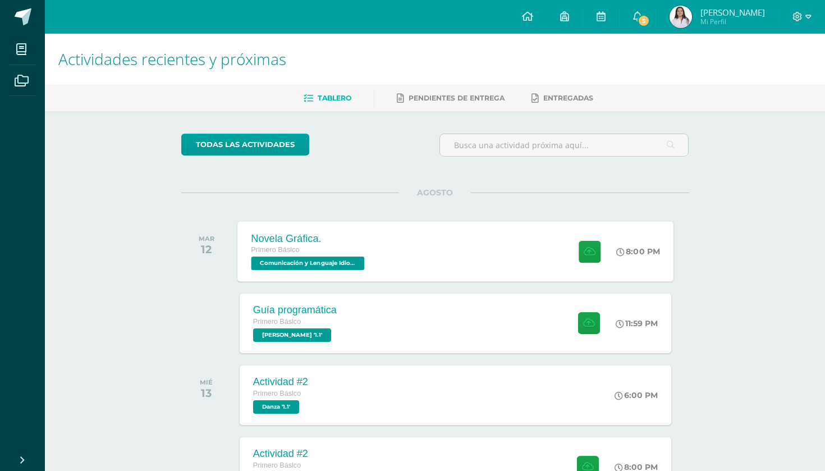
click at [490, 258] on div "Novela Gráfica. Primero Básico Comunicación y Lenguaje Idioma Español '1.1' 8:0…" at bounding box center [455, 251] width 436 height 60
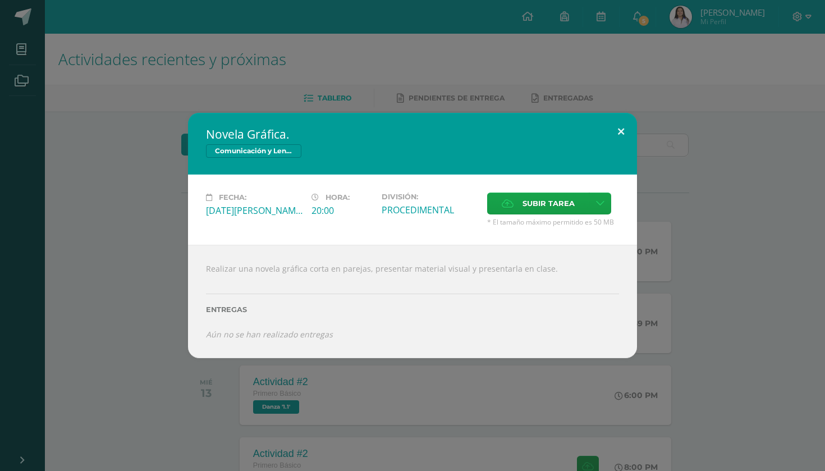
click at [622, 134] on button at bounding box center [621, 132] width 32 height 38
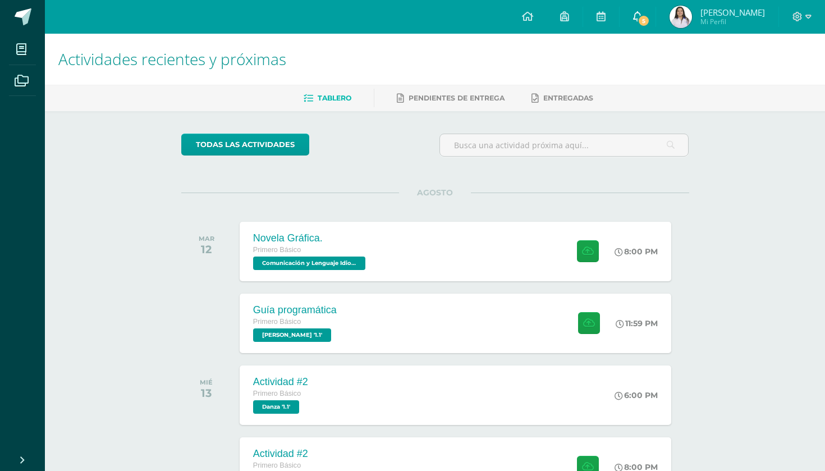
click at [650, 22] on span "5" at bounding box center [644, 21] width 12 height 12
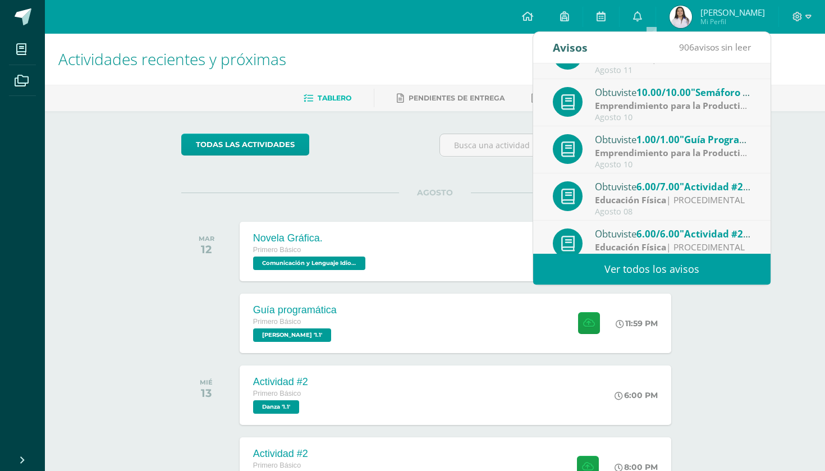
scroll to position [127, 0]
click at [692, 15] on img at bounding box center [681, 17] width 22 height 22
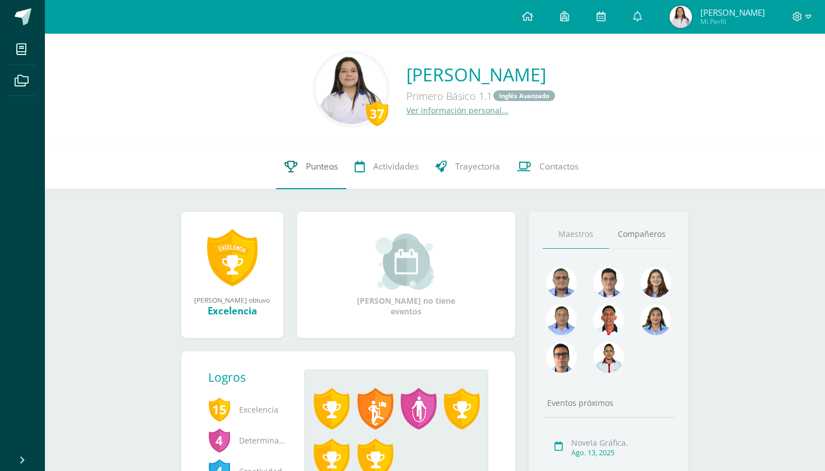
click at [331, 161] on span "Punteos" at bounding box center [322, 167] width 32 height 12
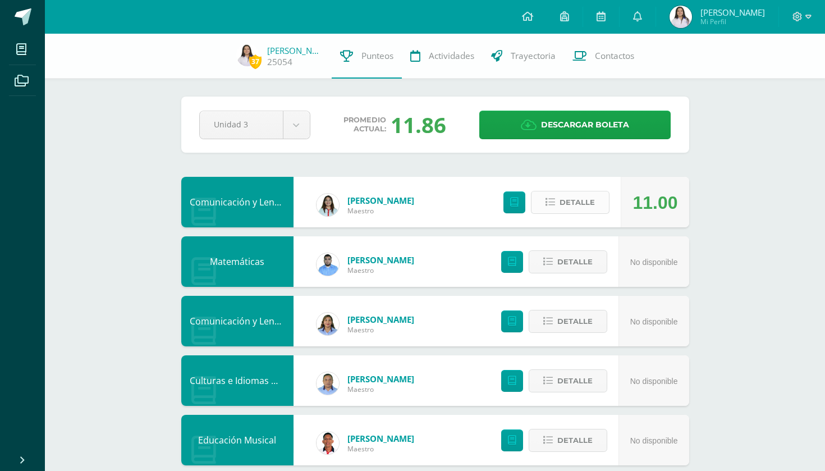
click at [567, 201] on span "Detalle" at bounding box center [577, 202] width 35 height 21
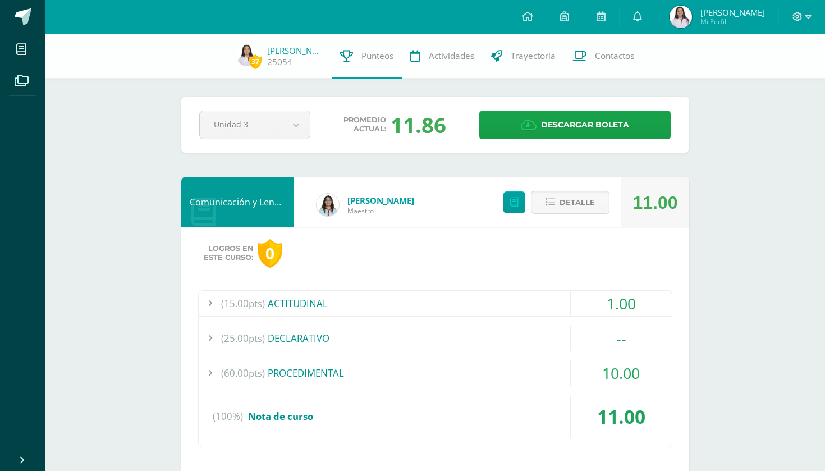
click at [567, 199] on span "Detalle" at bounding box center [577, 202] width 35 height 21
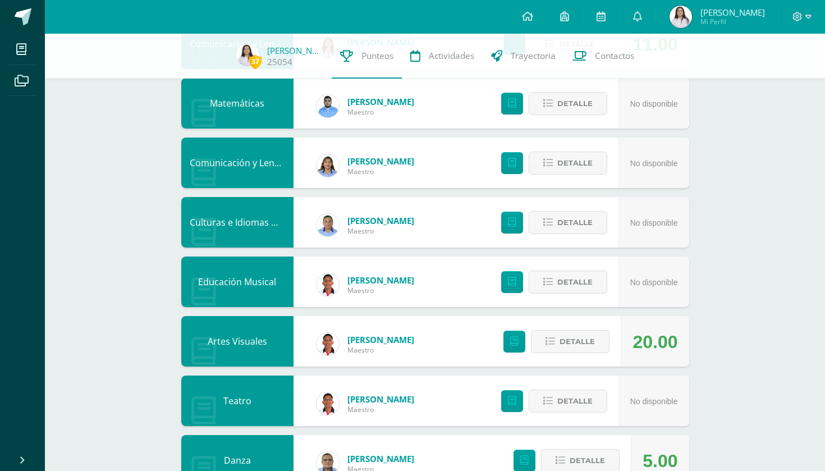
scroll to position [151, 0]
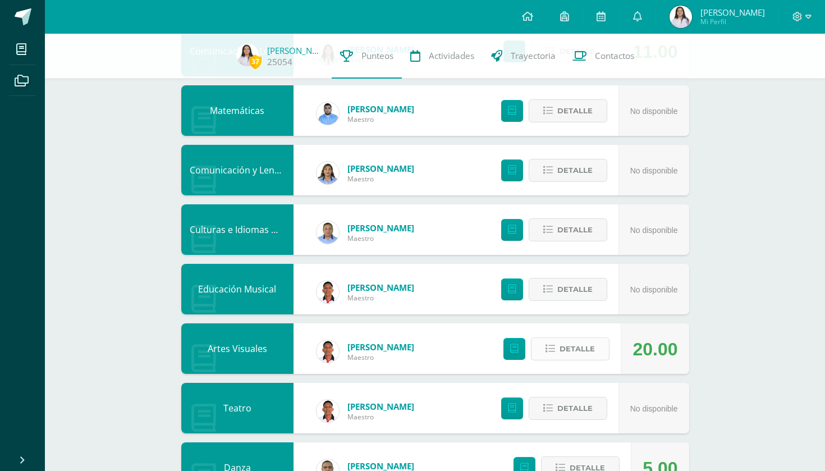
click at [558, 347] on button "Detalle" at bounding box center [570, 348] width 79 height 23
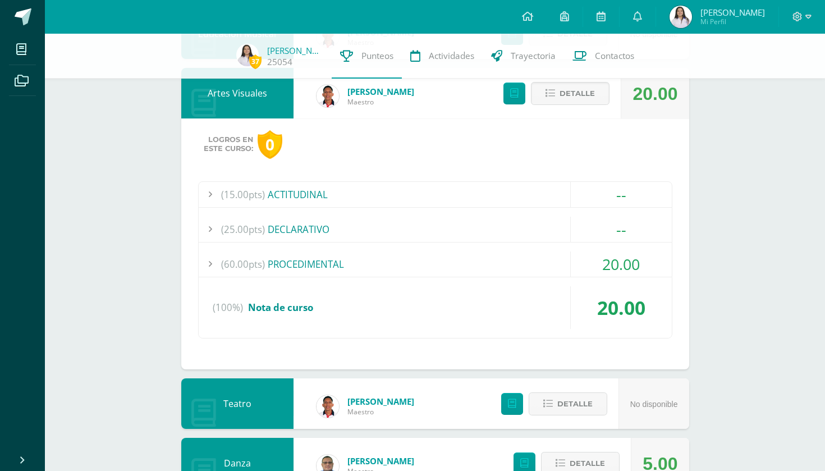
scroll to position [224, 0]
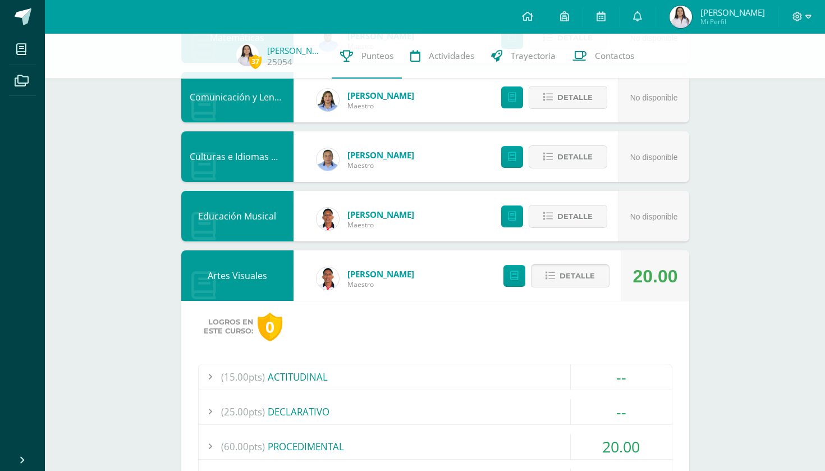
click at [584, 269] on span "Detalle" at bounding box center [577, 275] width 35 height 21
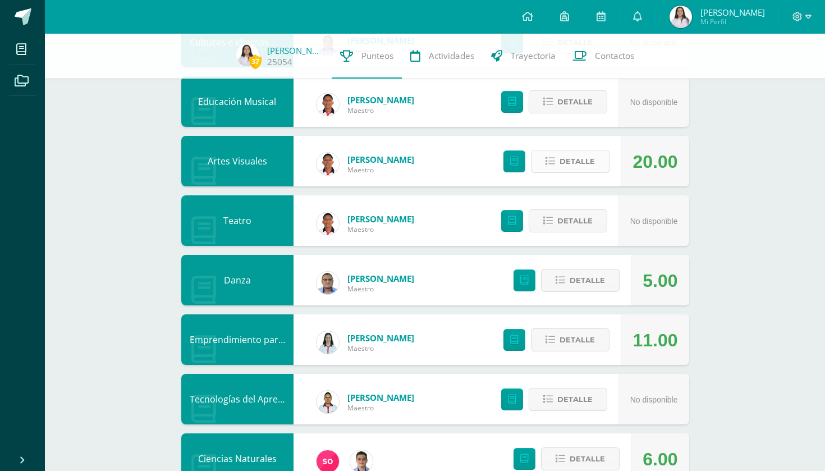
scroll to position [339, 0]
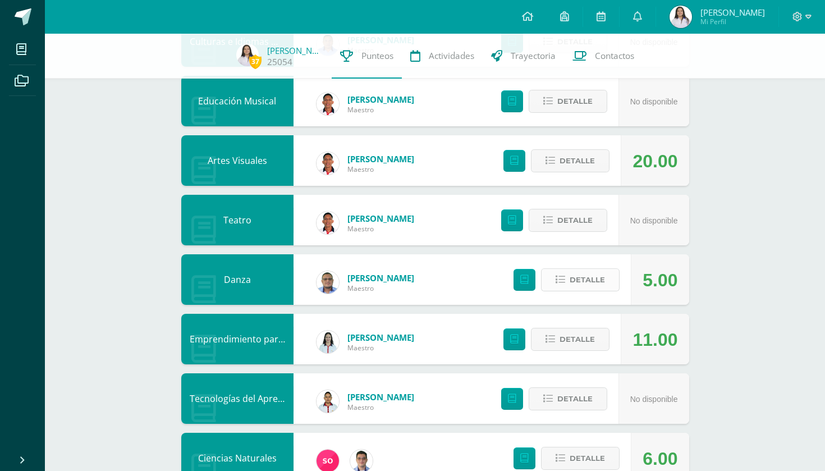
click at [576, 285] on span "Detalle" at bounding box center [587, 279] width 35 height 21
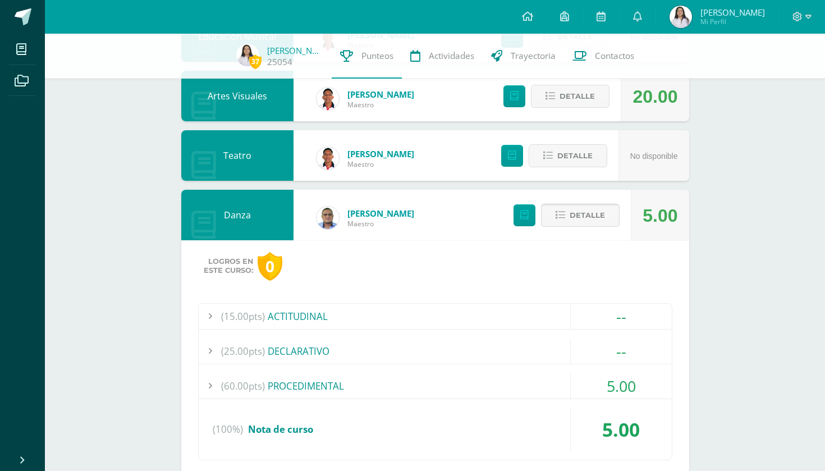
scroll to position [401, 0]
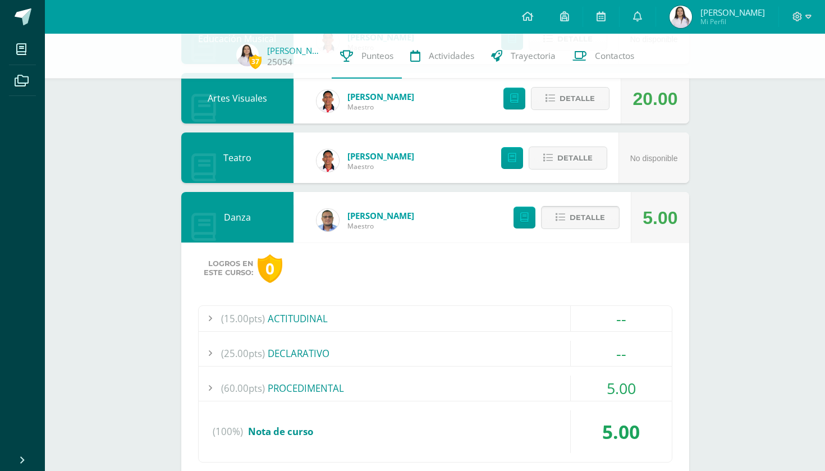
click at [594, 212] on span "Detalle" at bounding box center [587, 217] width 35 height 21
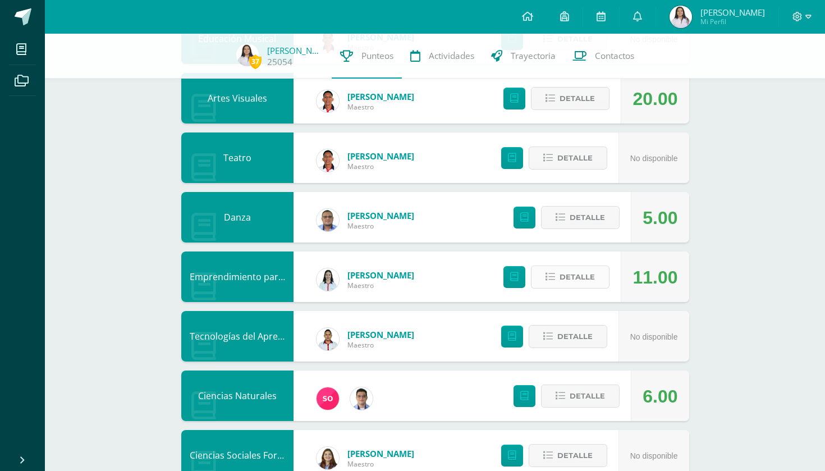
click at [589, 287] on span "Detalle" at bounding box center [577, 277] width 35 height 21
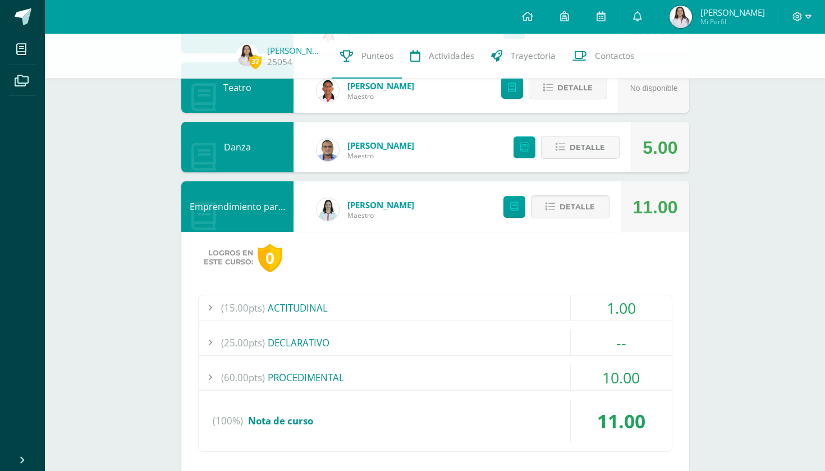
scroll to position [475, 0]
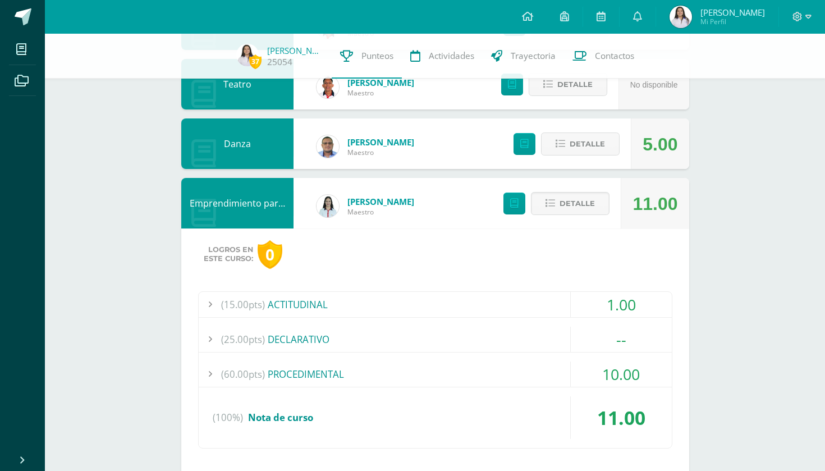
click at [531, 378] on div "(60.00pts) PROCEDIMENTAL" at bounding box center [435, 373] width 473 height 25
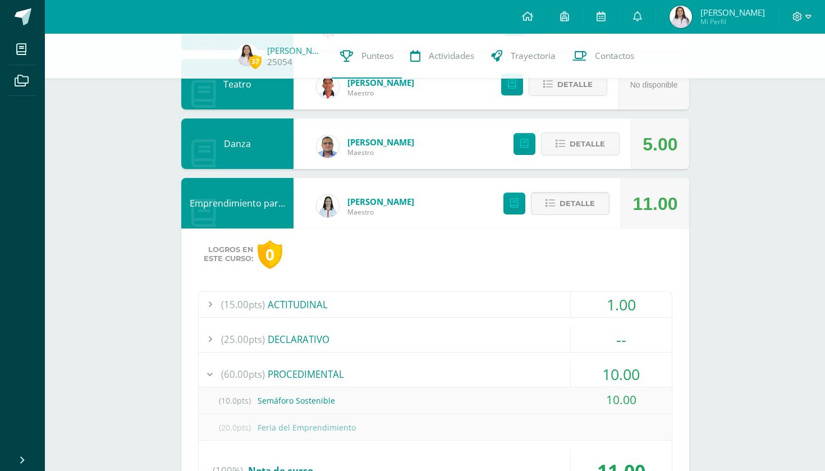
click at [531, 378] on div "(60.00pts) PROCEDIMENTAL" at bounding box center [435, 373] width 473 height 25
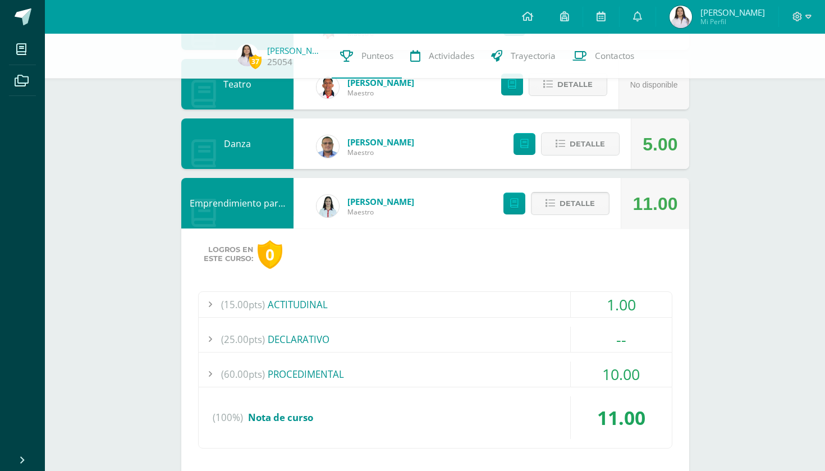
click at [594, 210] on span "Detalle" at bounding box center [577, 203] width 35 height 21
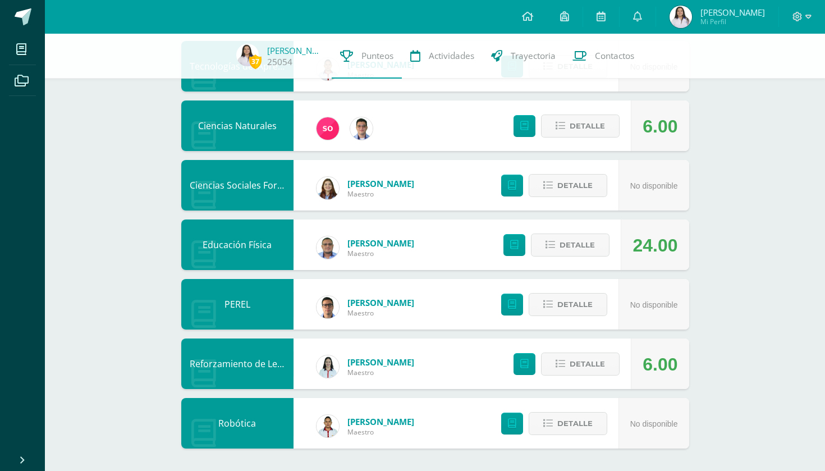
scroll to position [671, 0]
click at [589, 137] on button "Detalle" at bounding box center [580, 126] width 79 height 23
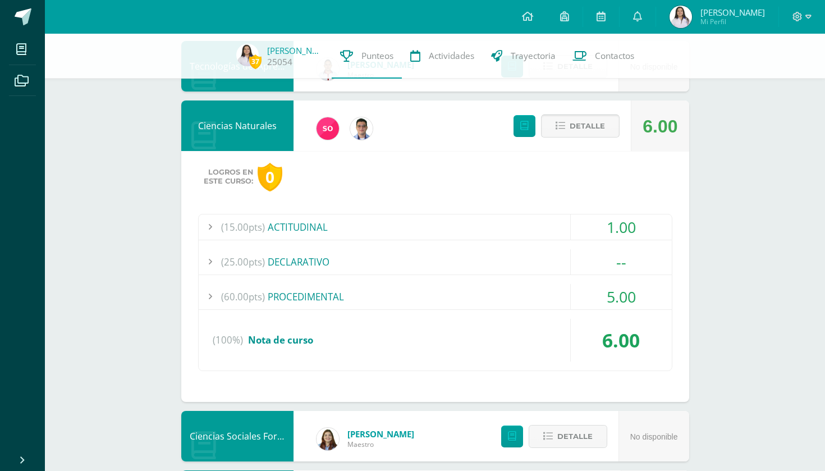
click at [589, 137] on button "Detalle" at bounding box center [580, 126] width 79 height 23
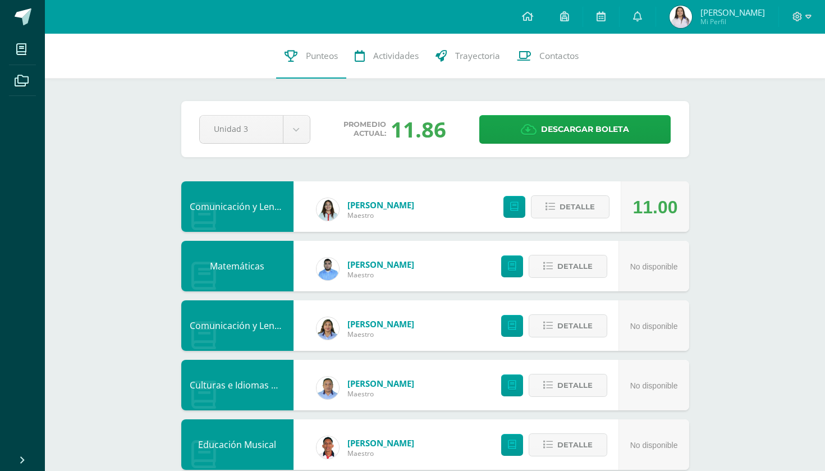
scroll to position [0, 0]
